Goal: Task Accomplishment & Management: Complete application form

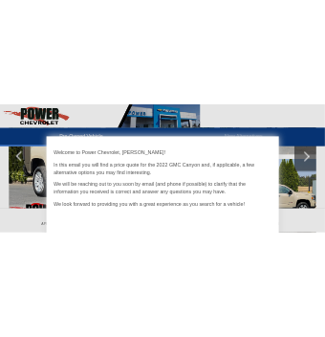
scroll to position [383, 0]
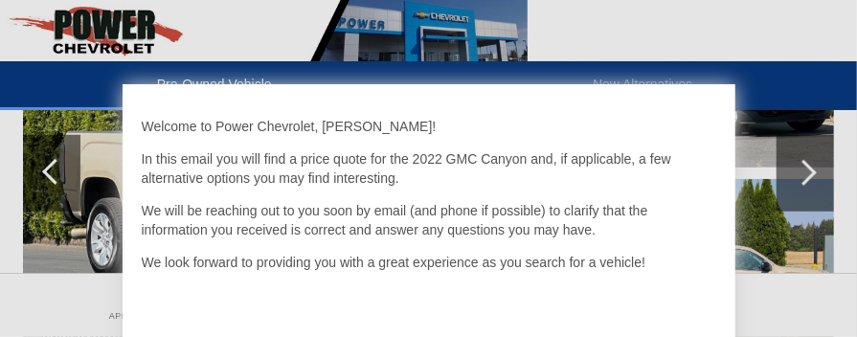
click at [38, 179] on div at bounding box center [428, 168] width 857 height 337
click at [45, 170] on div at bounding box center [428, 168] width 857 height 337
click at [46, 170] on div at bounding box center [428, 168] width 857 height 337
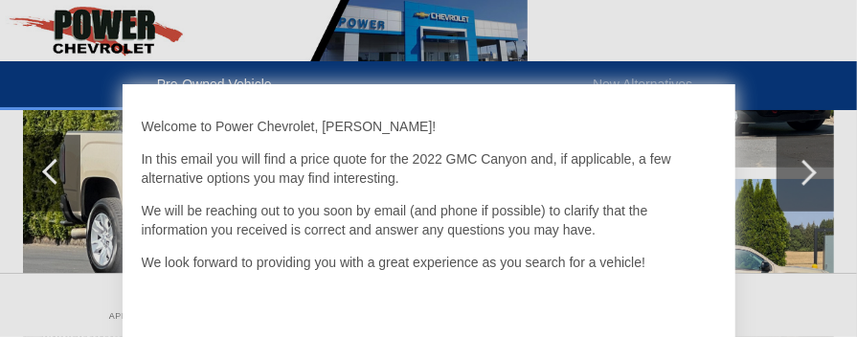
click at [46, 170] on div at bounding box center [428, 168] width 857 height 337
drag, startPoint x: 47, startPoint y: 169, endPoint x: 785, endPoint y: 200, distance: 738.5
click at [785, 200] on div at bounding box center [428, 168] width 857 height 337
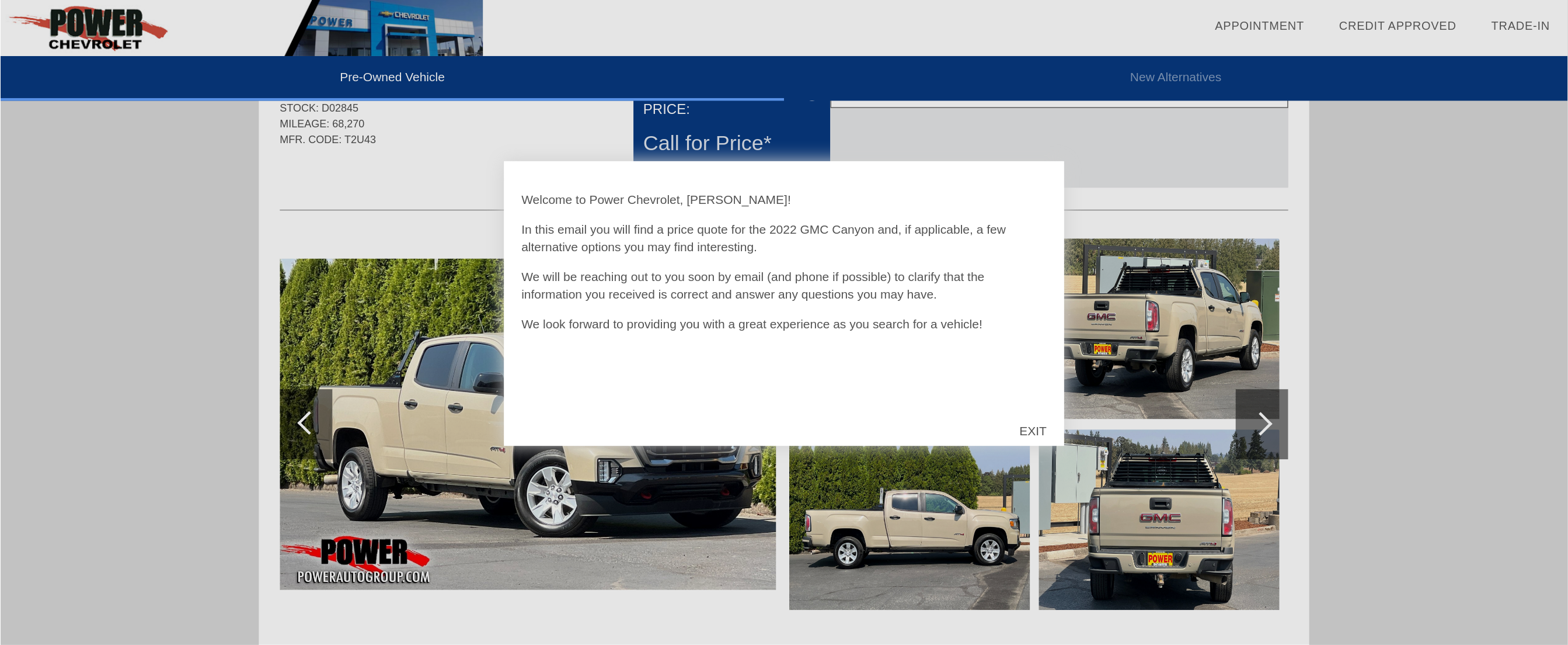
scroll to position [56, 0]
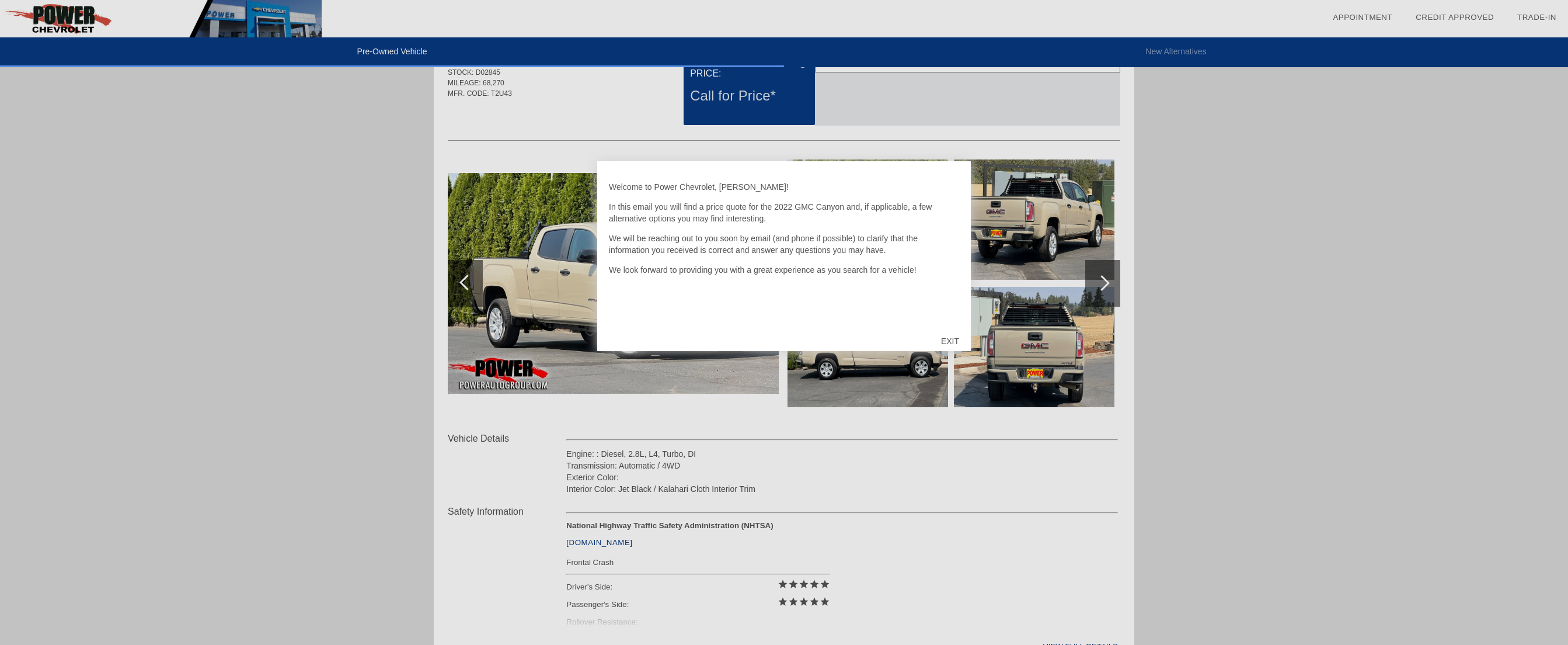
drag, startPoint x: 490, startPoint y: 1, endPoint x: 942, endPoint y: 337, distance: 563.2
click at [522, 205] on div "EXIT" at bounding box center [950, 341] width 41 height 35
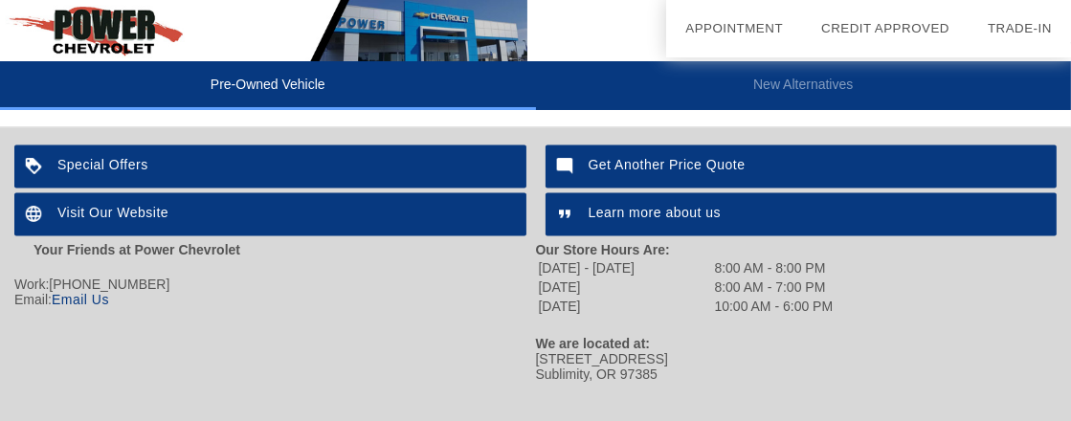
scroll to position [3516, 0]
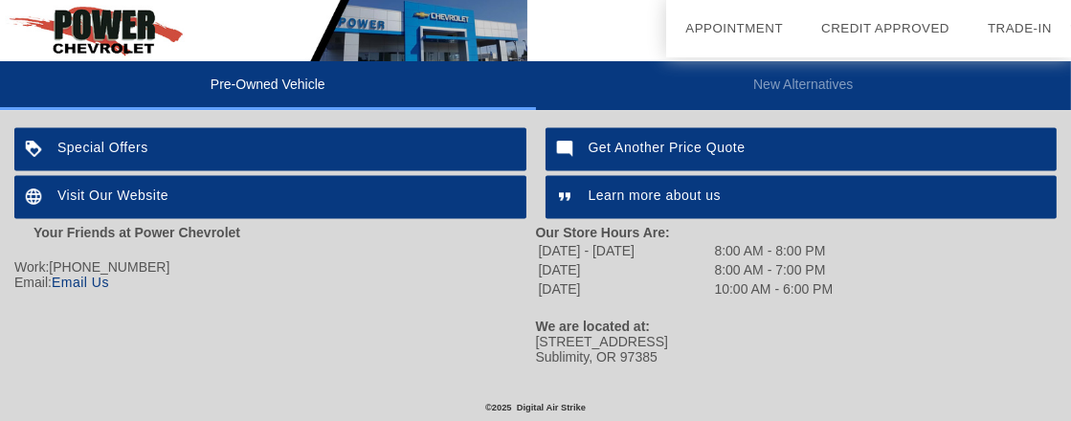
click at [116, 138] on div "Special Offers" at bounding box center [270, 148] width 512 height 43
